Goal: Find specific page/section: Find specific page/section

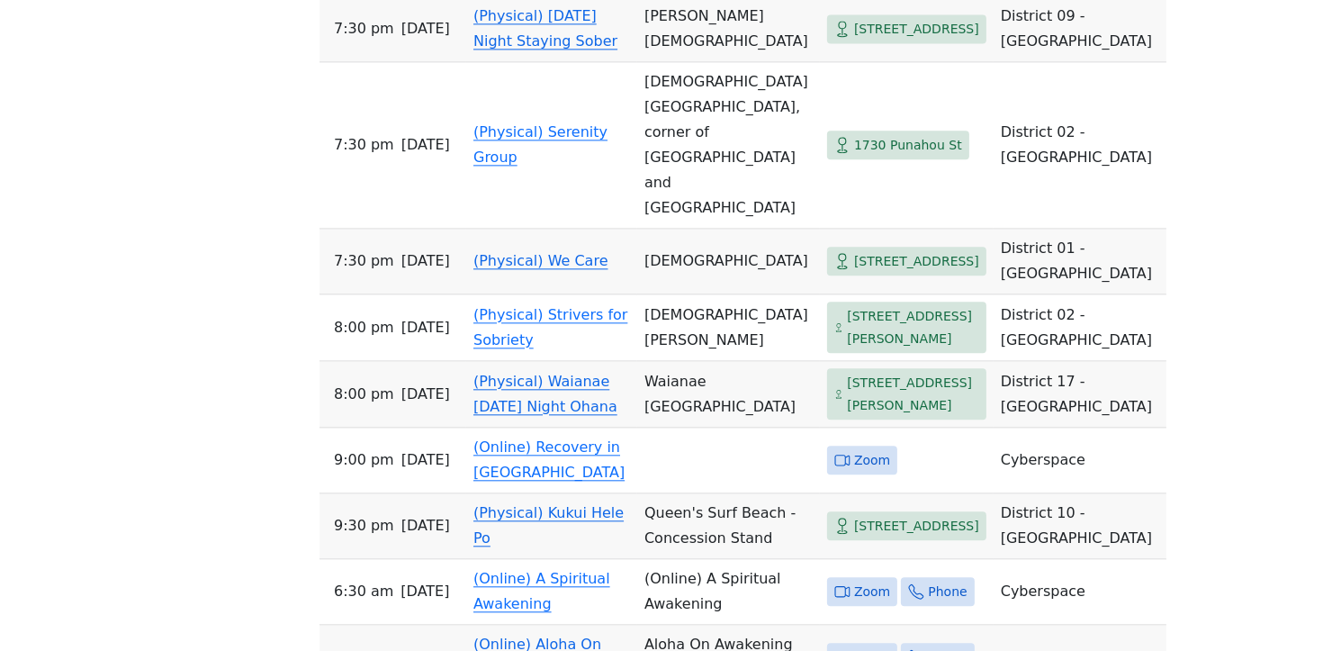
scroll to position [4614, 0]
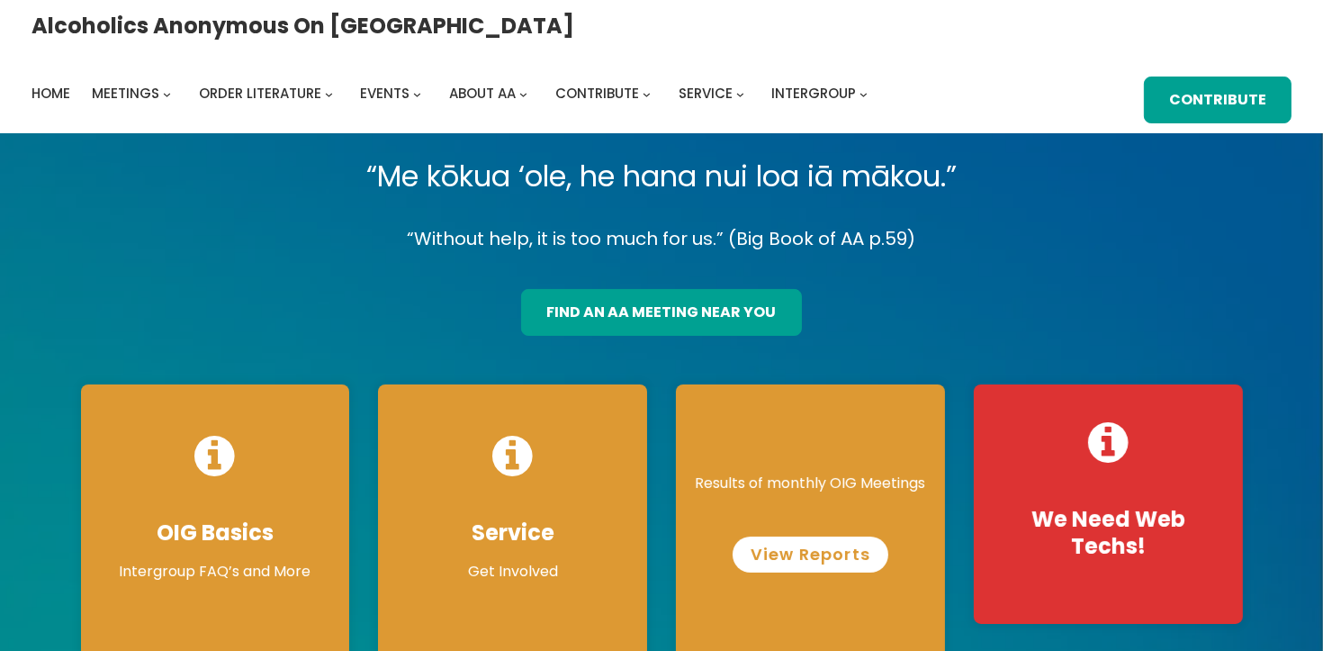
click at [818, 564] on link "View Reports" at bounding box center [811, 555] width 156 height 36
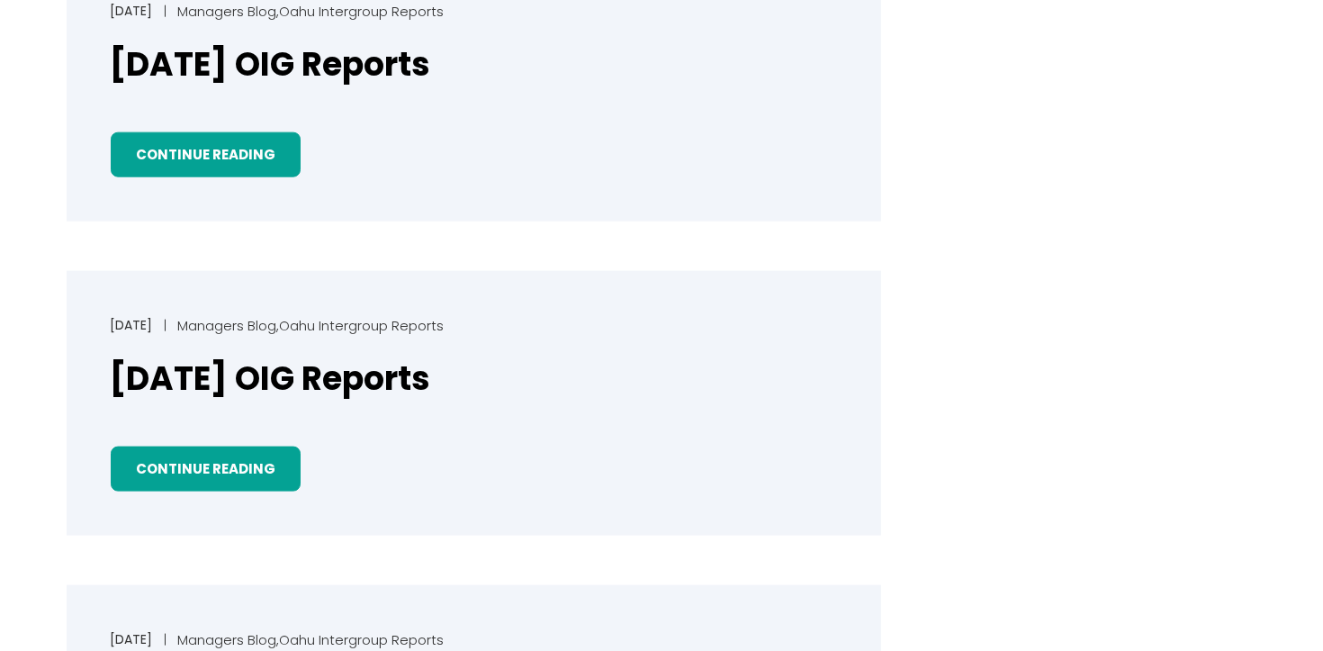
scroll to position [3027, 0]
